Goal: Use online tool/utility: Utilize a website feature to perform a specific function

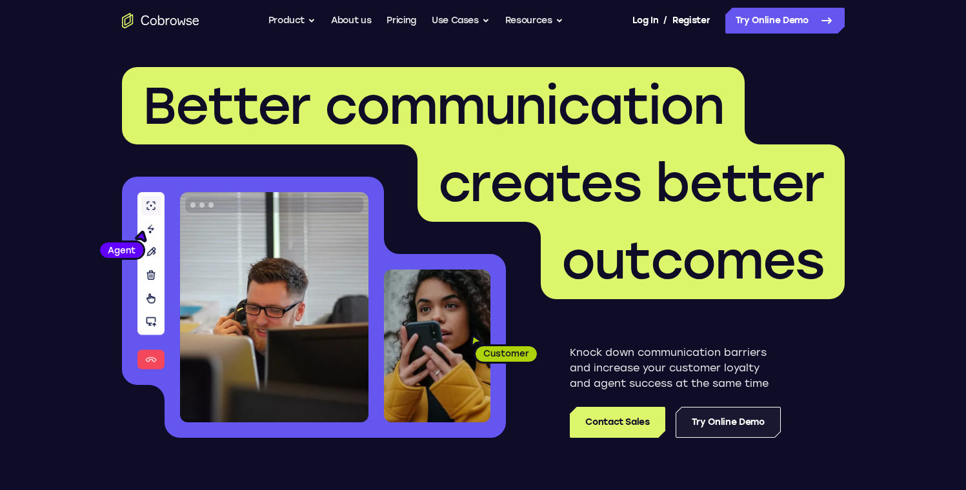
click at [715, 425] on link "Try Online Demo" at bounding box center [727, 422] width 105 height 31
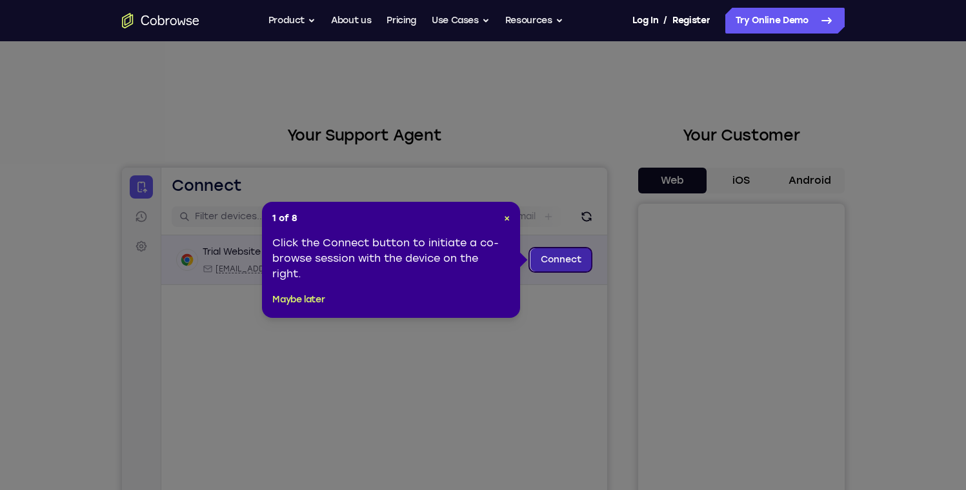
click at [565, 259] on link "Connect" at bounding box center [560, 259] width 61 height 23
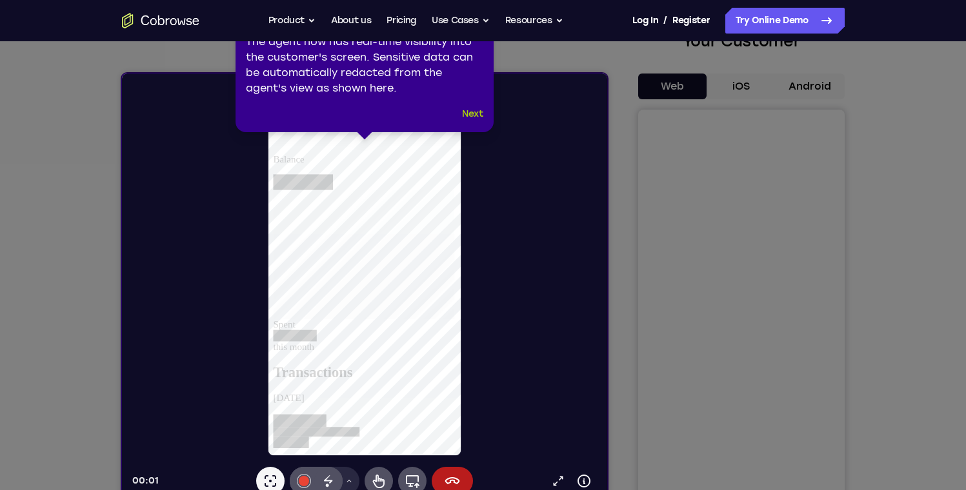
click at [473, 112] on button "Next" at bounding box center [472, 113] width 21 height 15
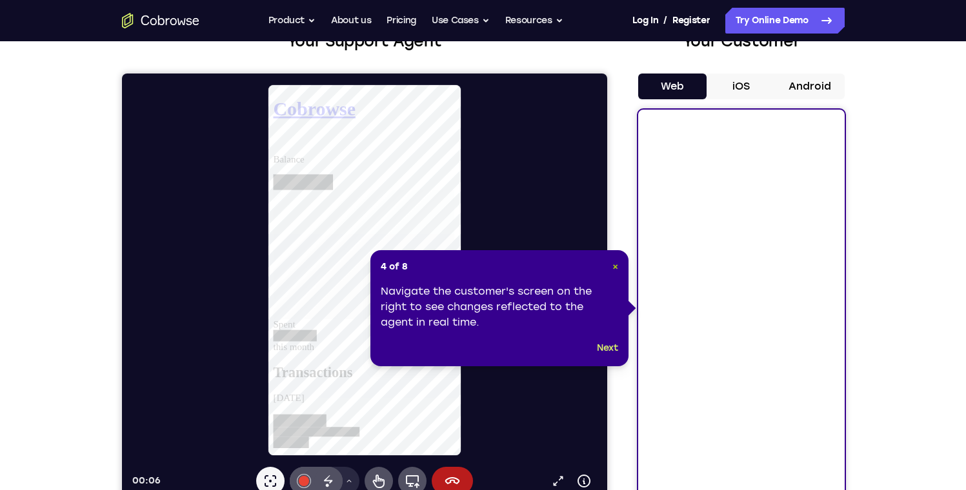
click at [614, 266] on span "×" at bounding box center [615, 266] width 6 height 11
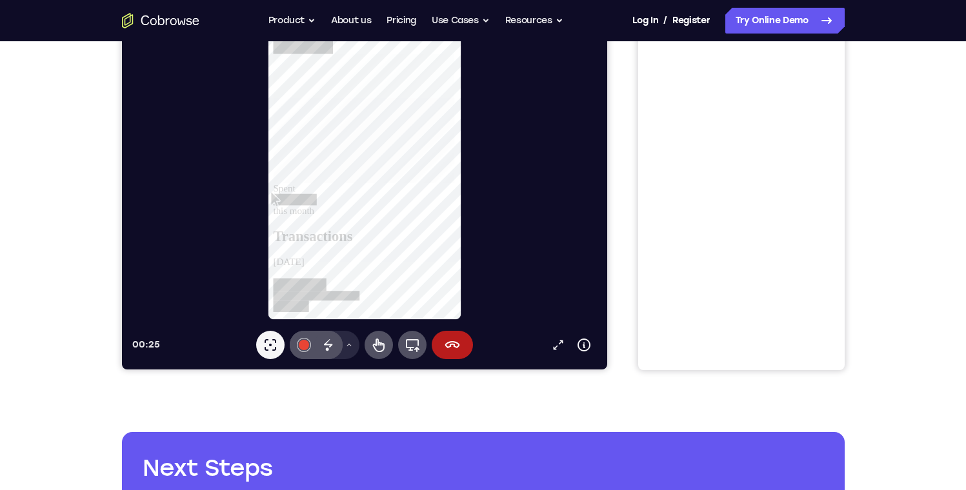
scroll to position [245, 0]
